Goal: Transaction & Acquisition: Purchase product/service

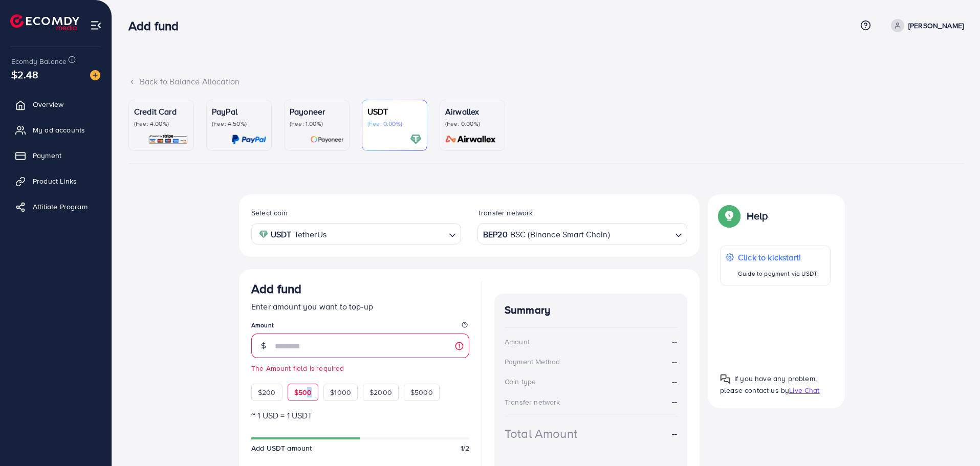
click at [309, 394] on span "$500" at bounding box center [303, 392] width 18 height 10
type input "***"
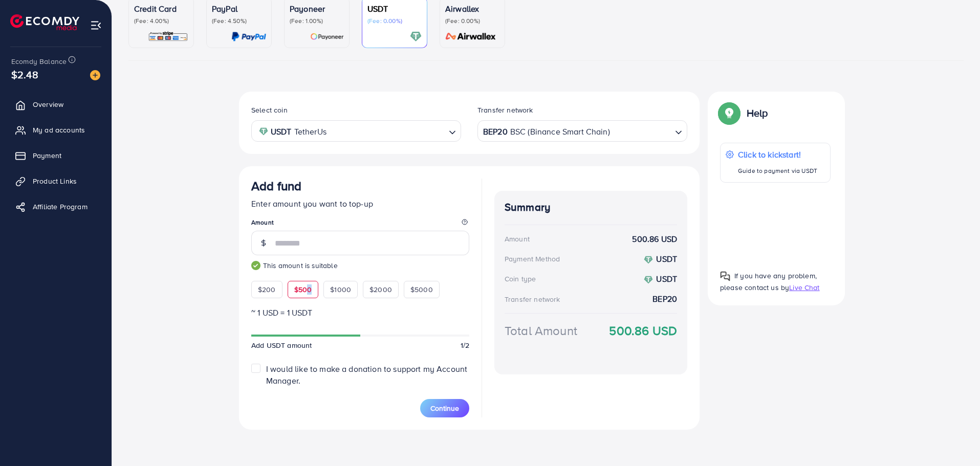
scroll to position [103, 0]
click at [458, 414] on button "Continue" at bounding box center [444, 408] width 49 height 18
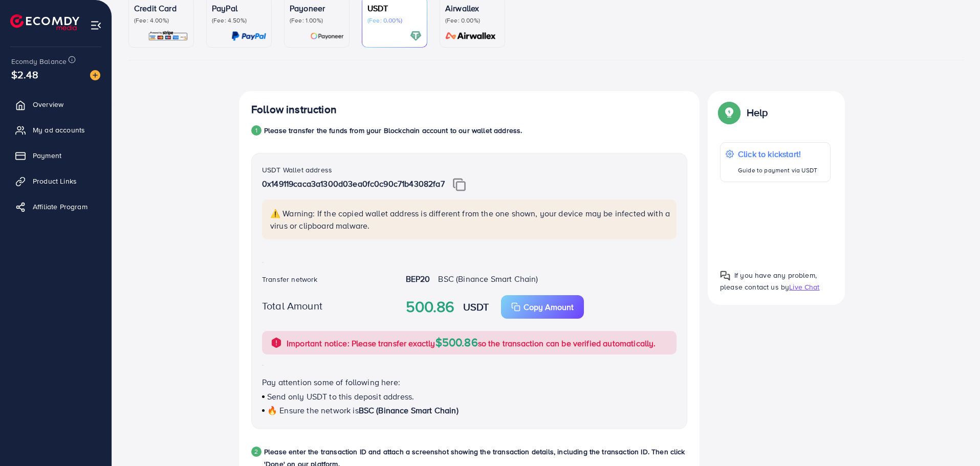
click at [459, 181] on img at bounding box center [459, 184] width 13 height 13
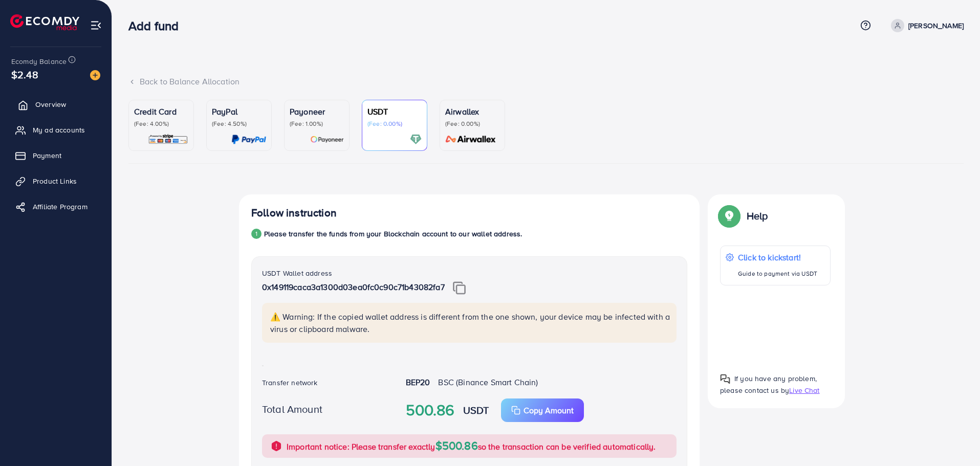
click at [41, 106] on span "Overview" at bounding box center [50, 104] width 31 height 10
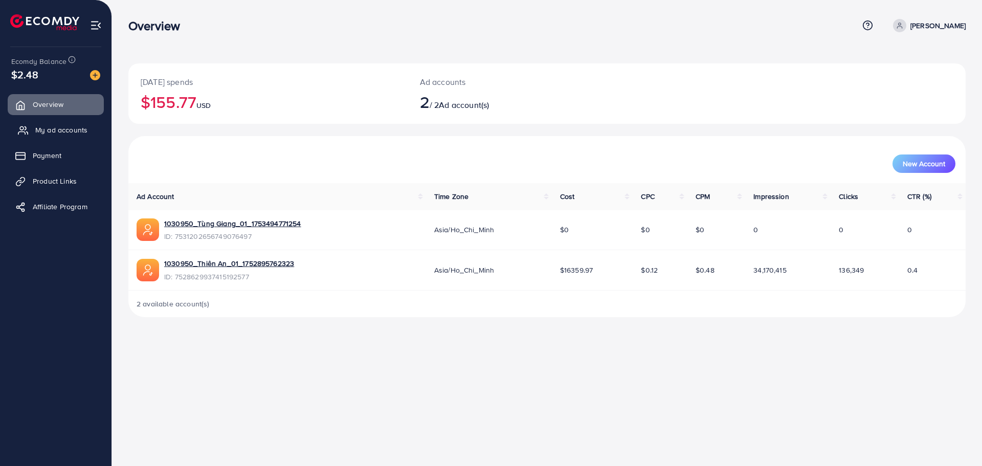
click at [74, 121] on link "My ad accounts" at bounding box center [56, 130] width 96 height 20
